Goal: Task Accomplishment & Management: Complete application form

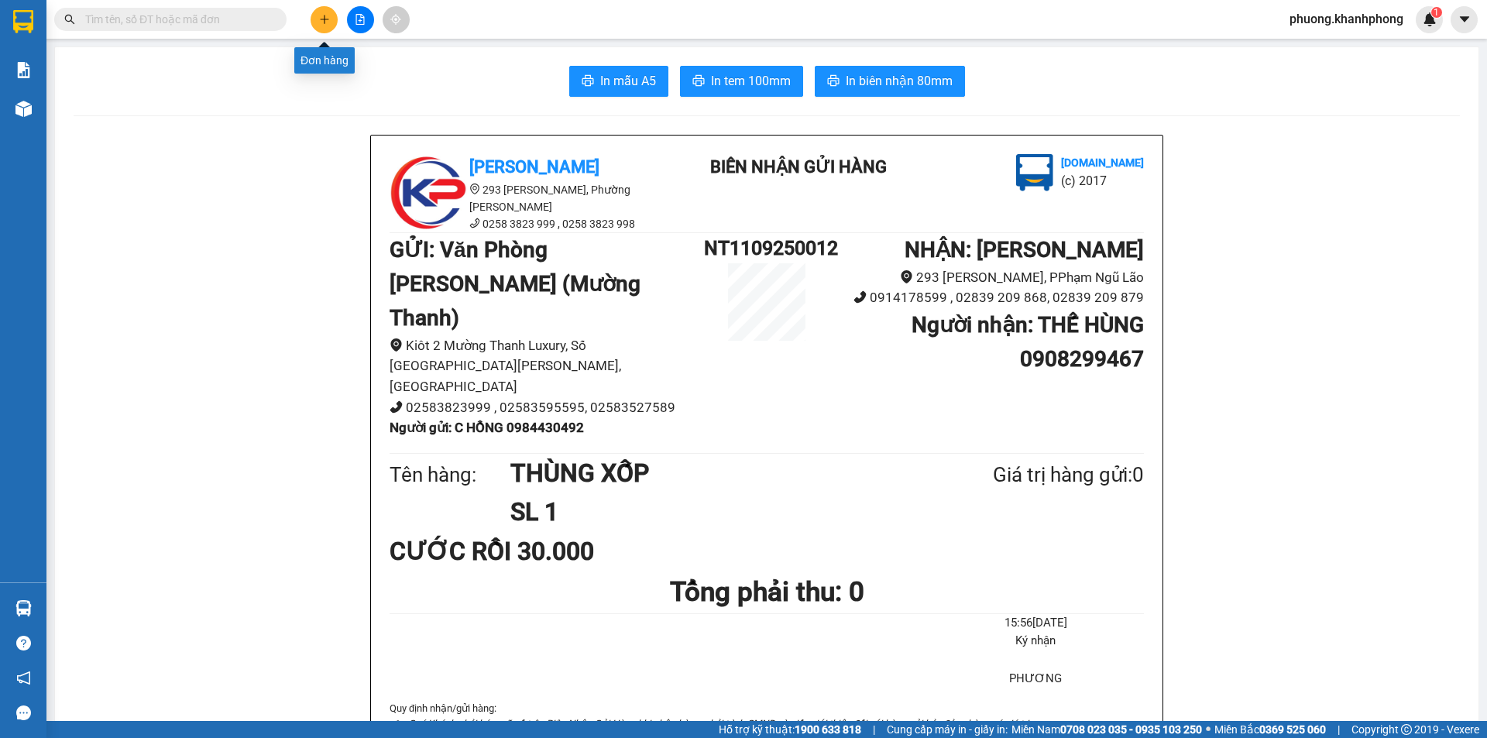
click at [323, 21] on icon "plus" at bounding box center [324, 19] width 11 height 11
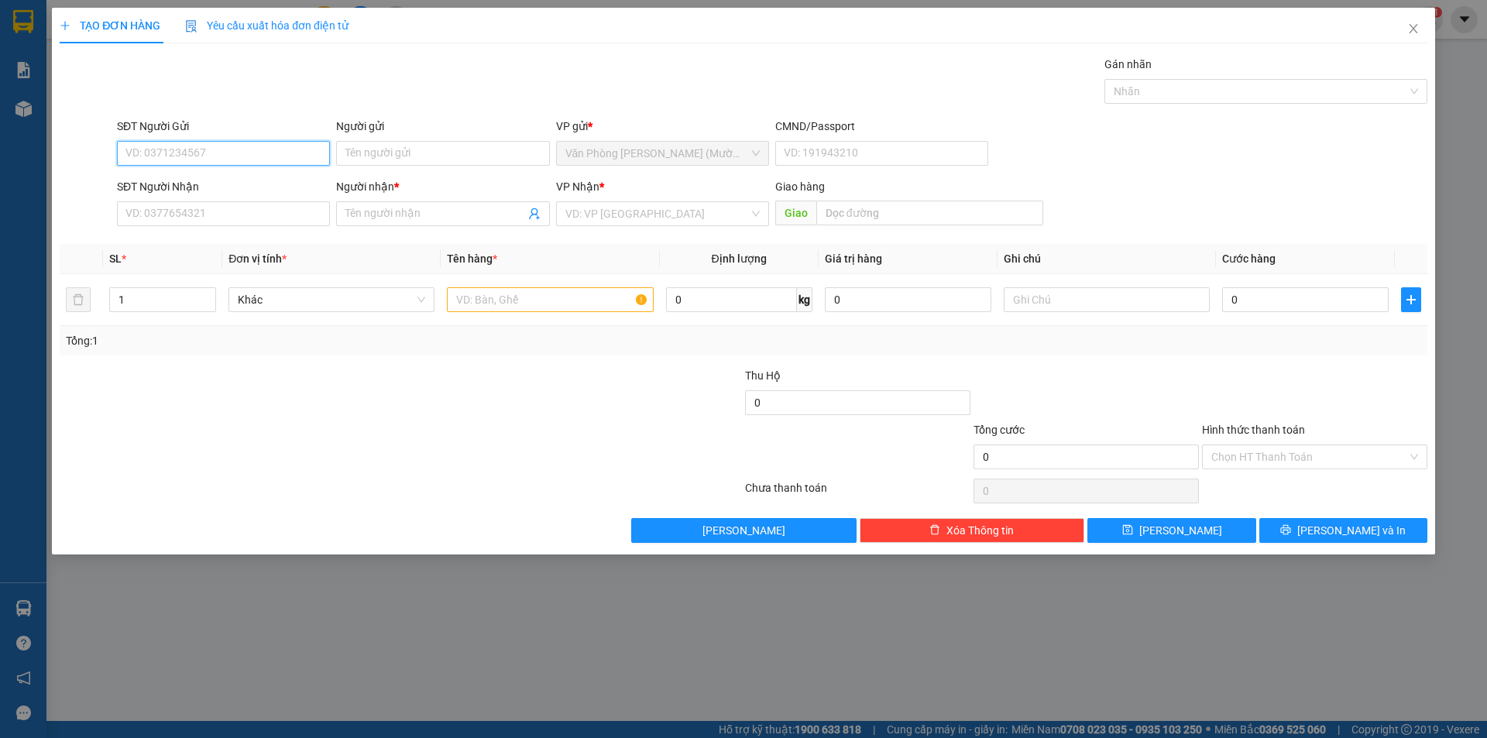
click at [184, 142] on input "SĐT Người Gửi" at bounding box center [223, 153] width 213 height 25
type input "0915416439"
click at [178, 191] on div "0915416439 - [GEOGRAPHIC_DATA]" at bounding box center [223, 184] width 194 height 17
type input "[PERSON_NAME]"
type input "0915416439"
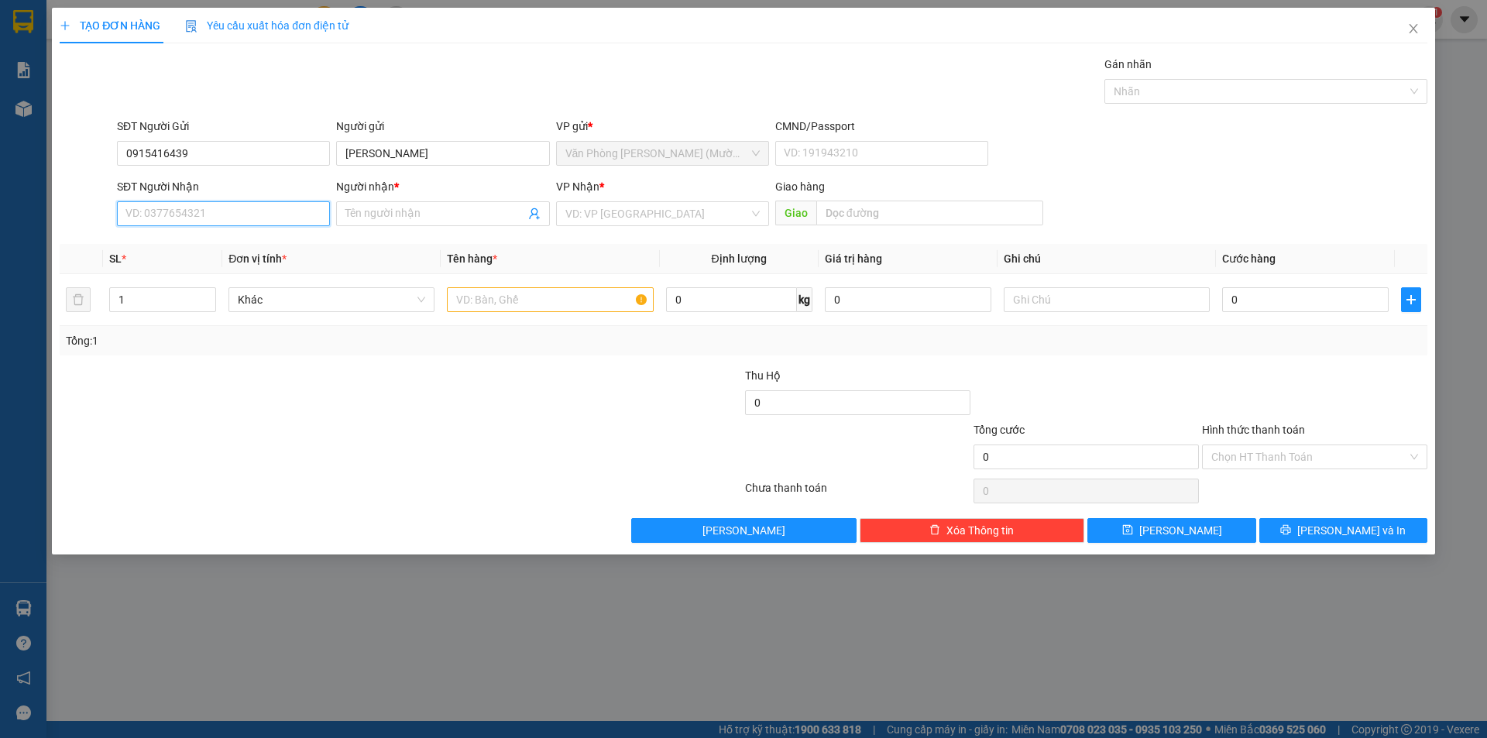
click at [197, 212] on input "SĐT Người Nhận" at bounding box center [223, 213] width 213 height 25
click at [201, 270] on div "0888860889 - BẢO" at bounding box center [223, 269] width 194 height 17
type input "0888860889"
type input "BẢO"
click at [513, 301] on input "text" at bounding box center [550, 299] width 206 height 25
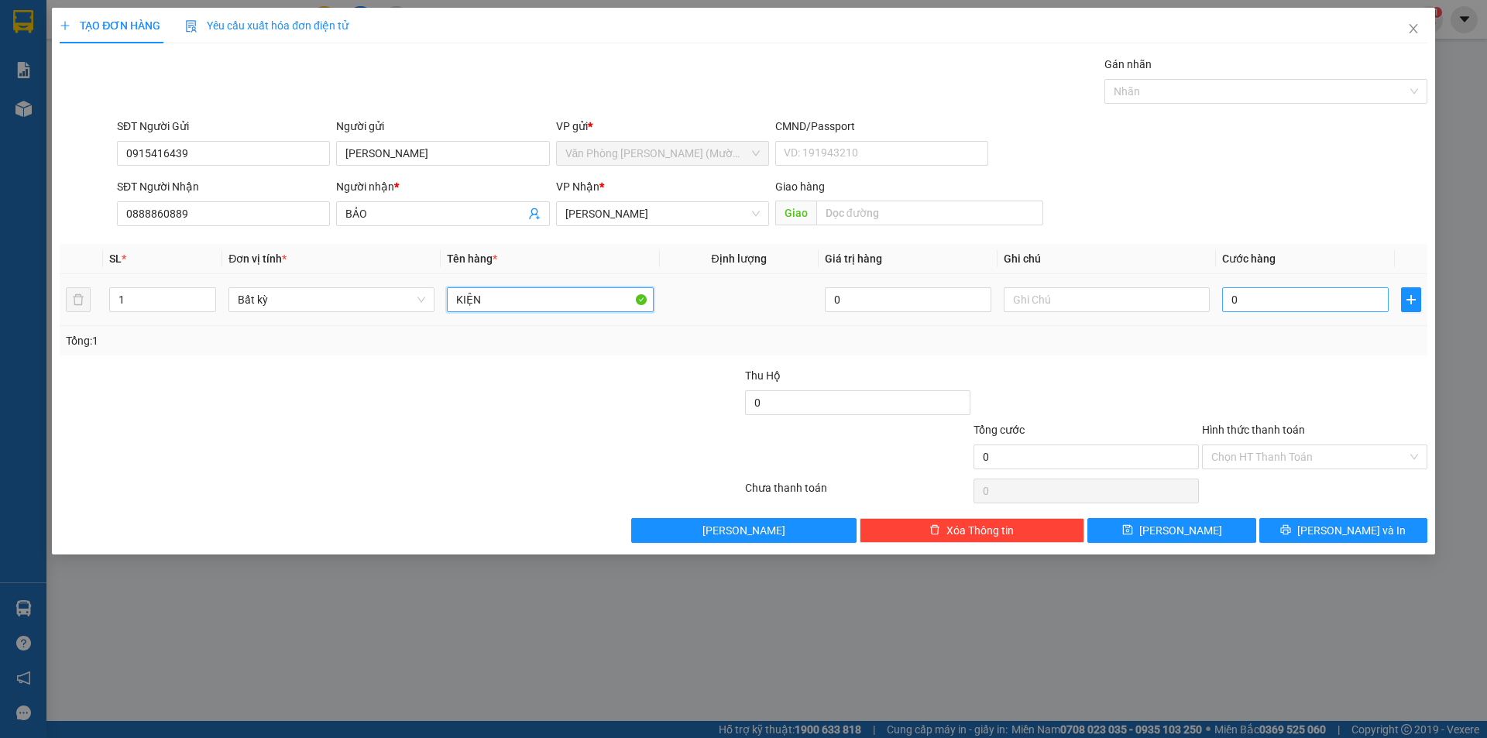
type input "KIỆN"
click at [1291, 299] on input "0" at bounding box center [1305, 299] width 167 height 25
type input "06"
type input "6"
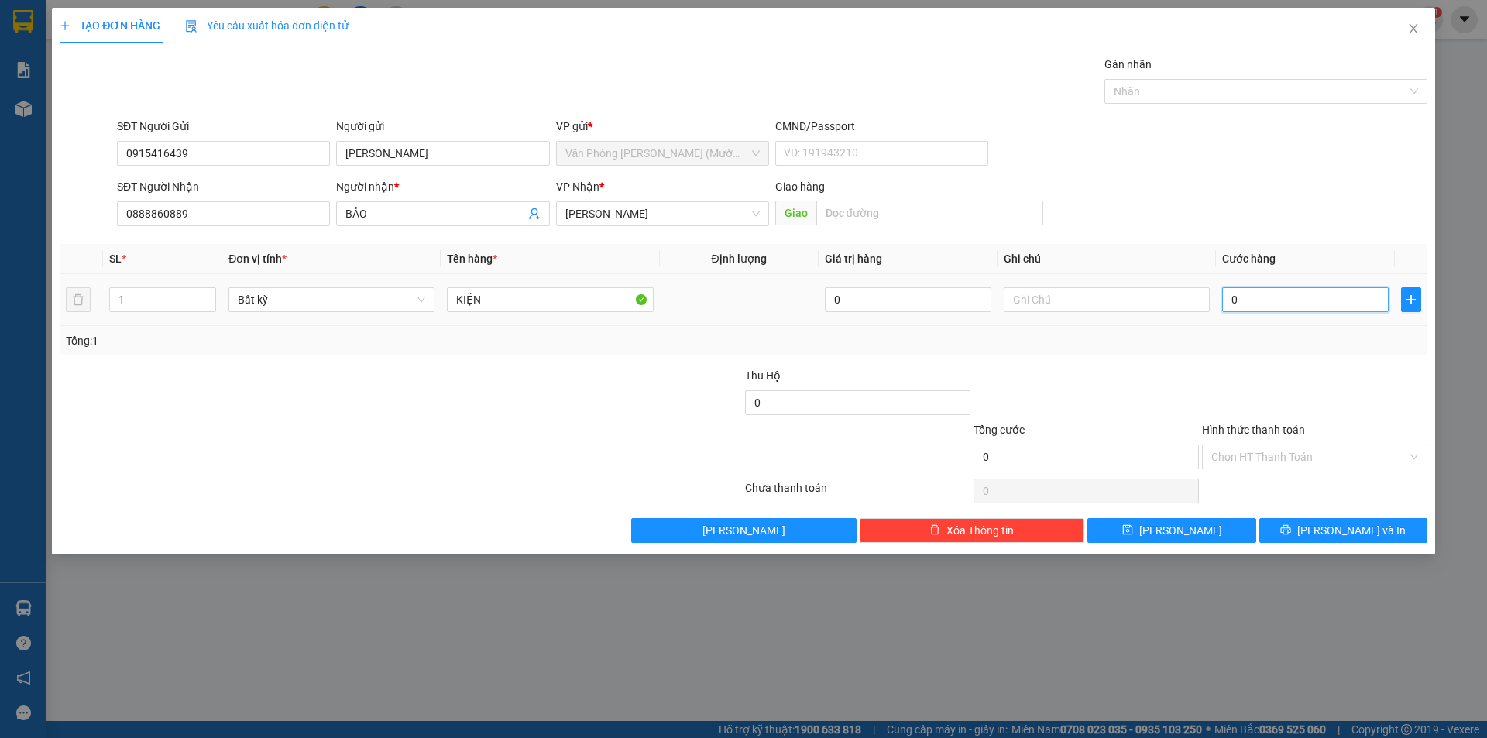
type input "6"
type input "0"
type input "07"
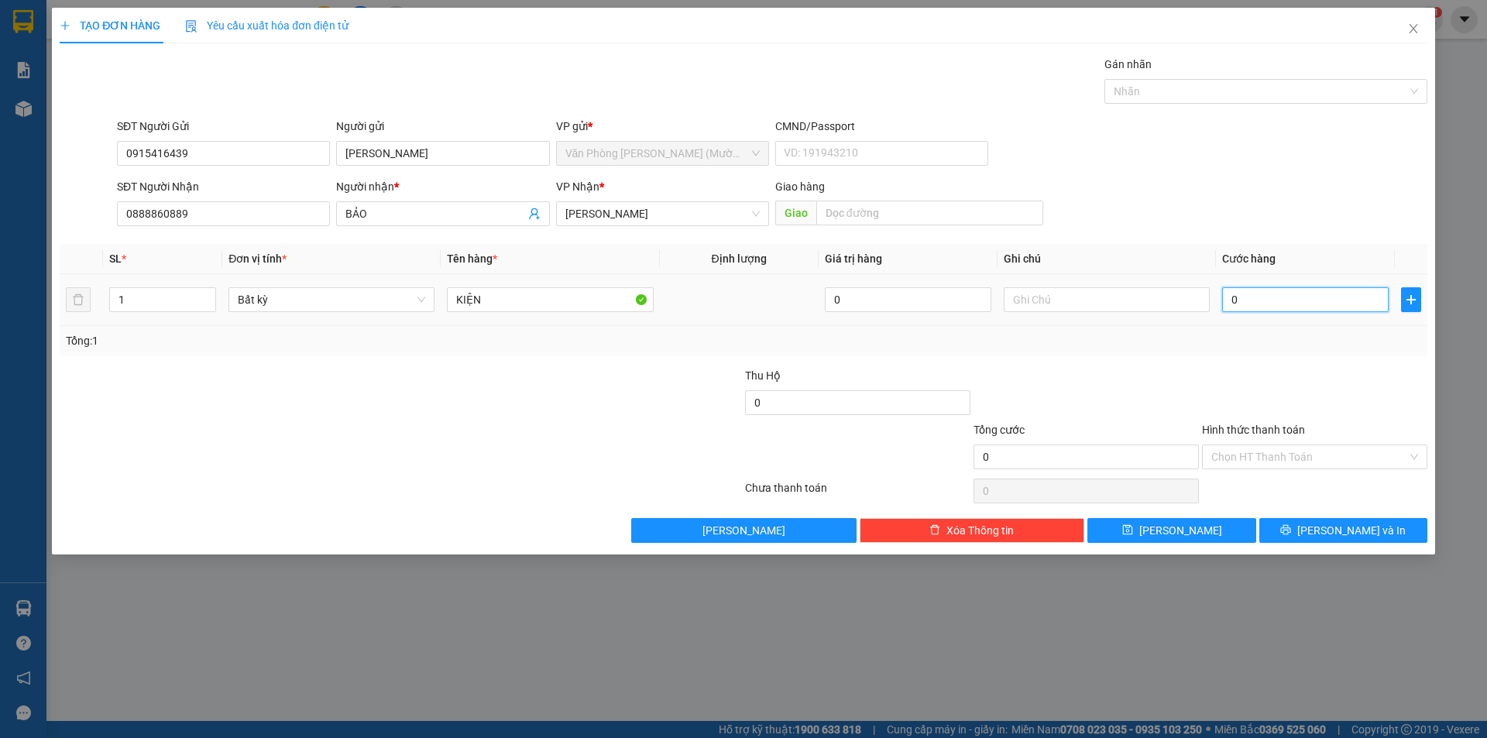
type input "7"
type input "070"
type input "70"
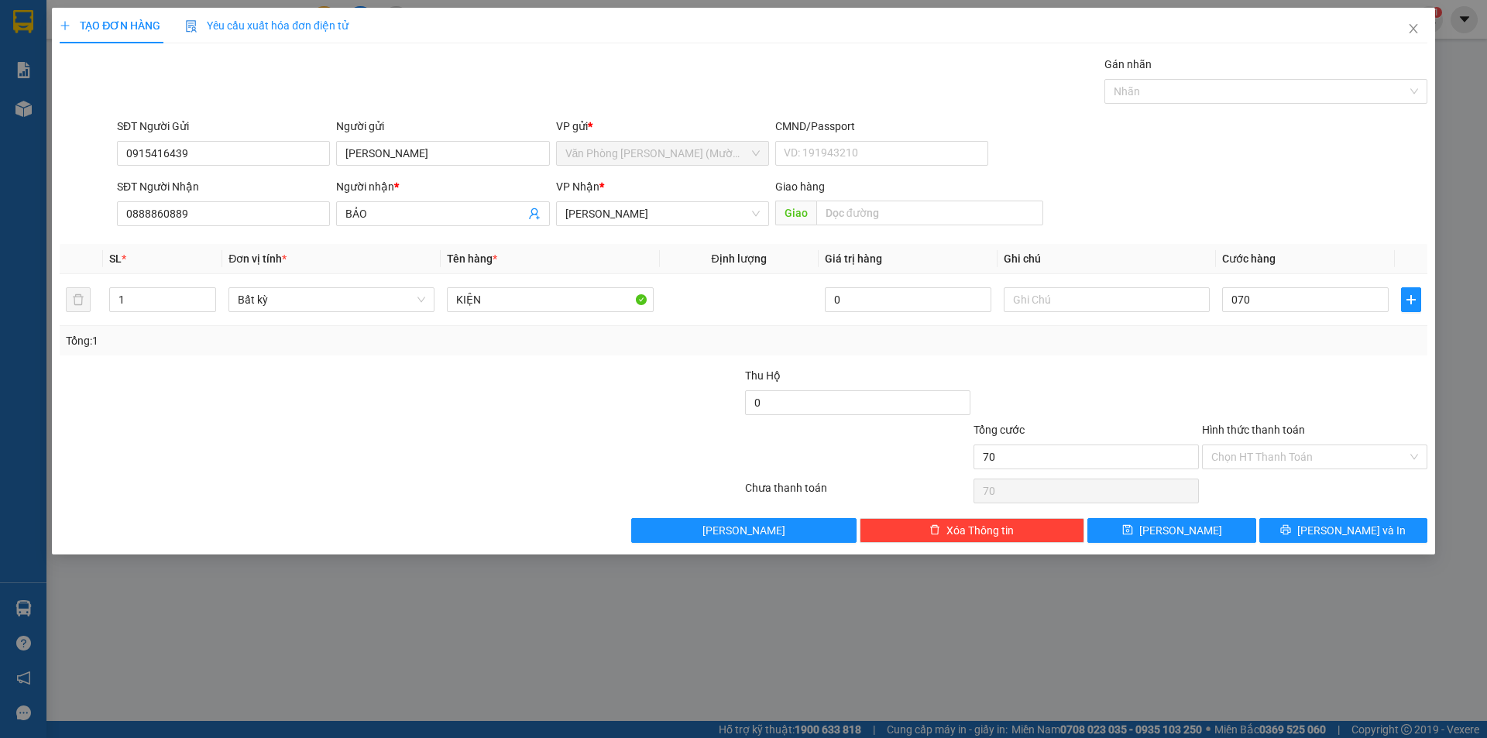
type input "70.000"
click at [1251, 370] on div at bounding box center [1314, 394] width 228 height 54
click at [1085, 501] on div "Transit Pickup Surcharge Ids Transit Deliver Surcharge Ids Transit Deliver Surc…" at bounding box center [744, 299] width 1368 height 487
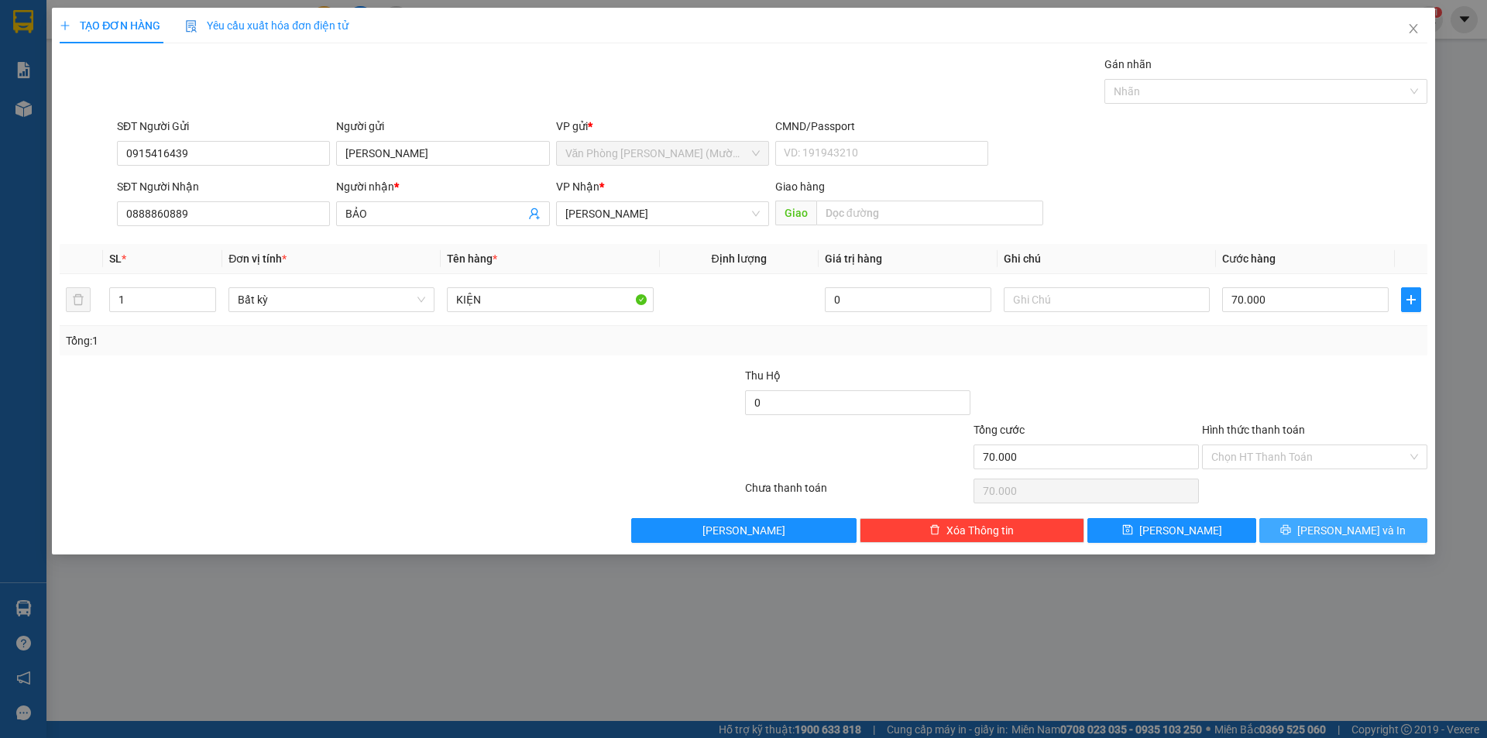
click at [1339, 534] on span "[PERSON_NAME] và In" at bounding box center [1351, 530] width 108 height 17
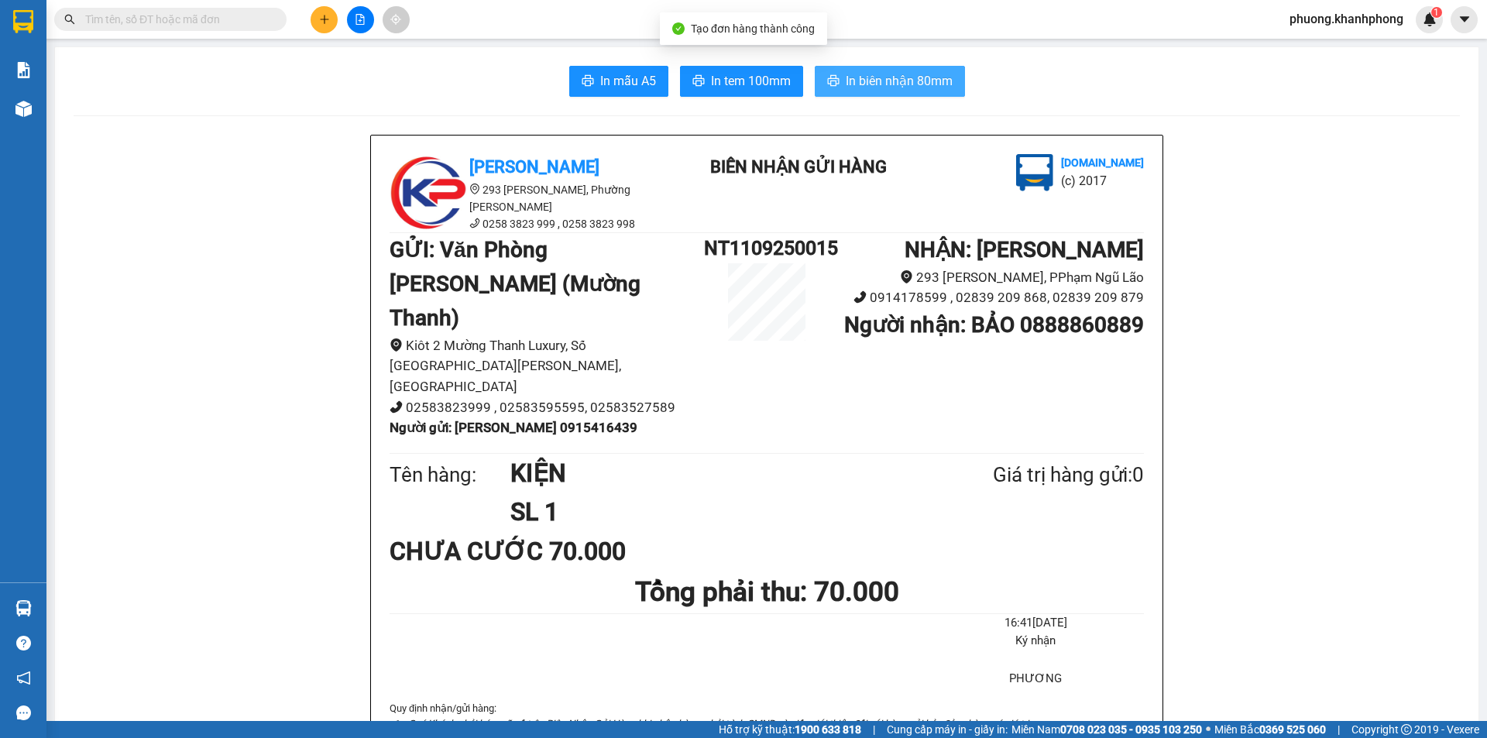
click at [902, 81] on span "In biên nhận 80mm" at bounding box center [899, 80] width 107 height 19
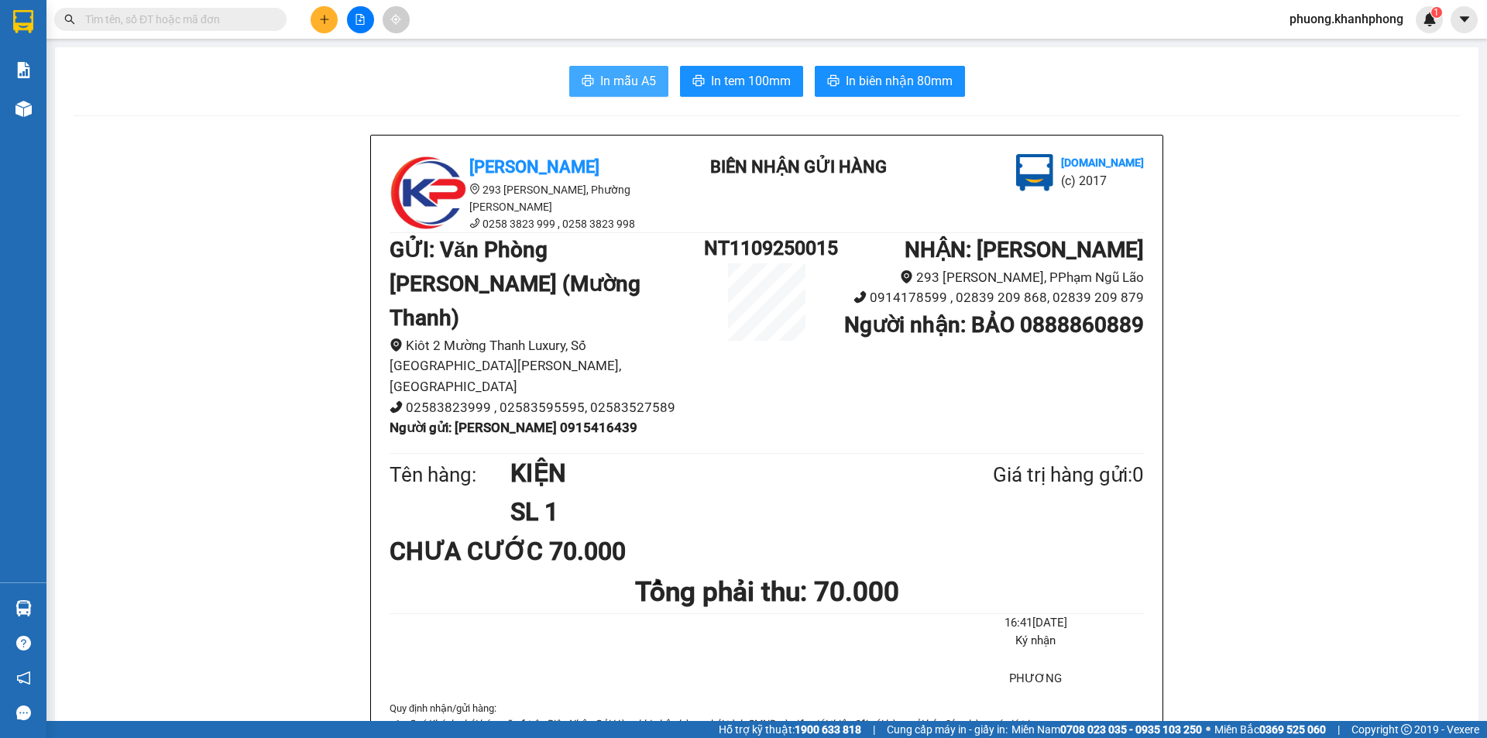
click at [645, 77] on span "In mẫu A5" at bounding box center [628, 80] width 56 height 19
